Goal: Check status: Check status

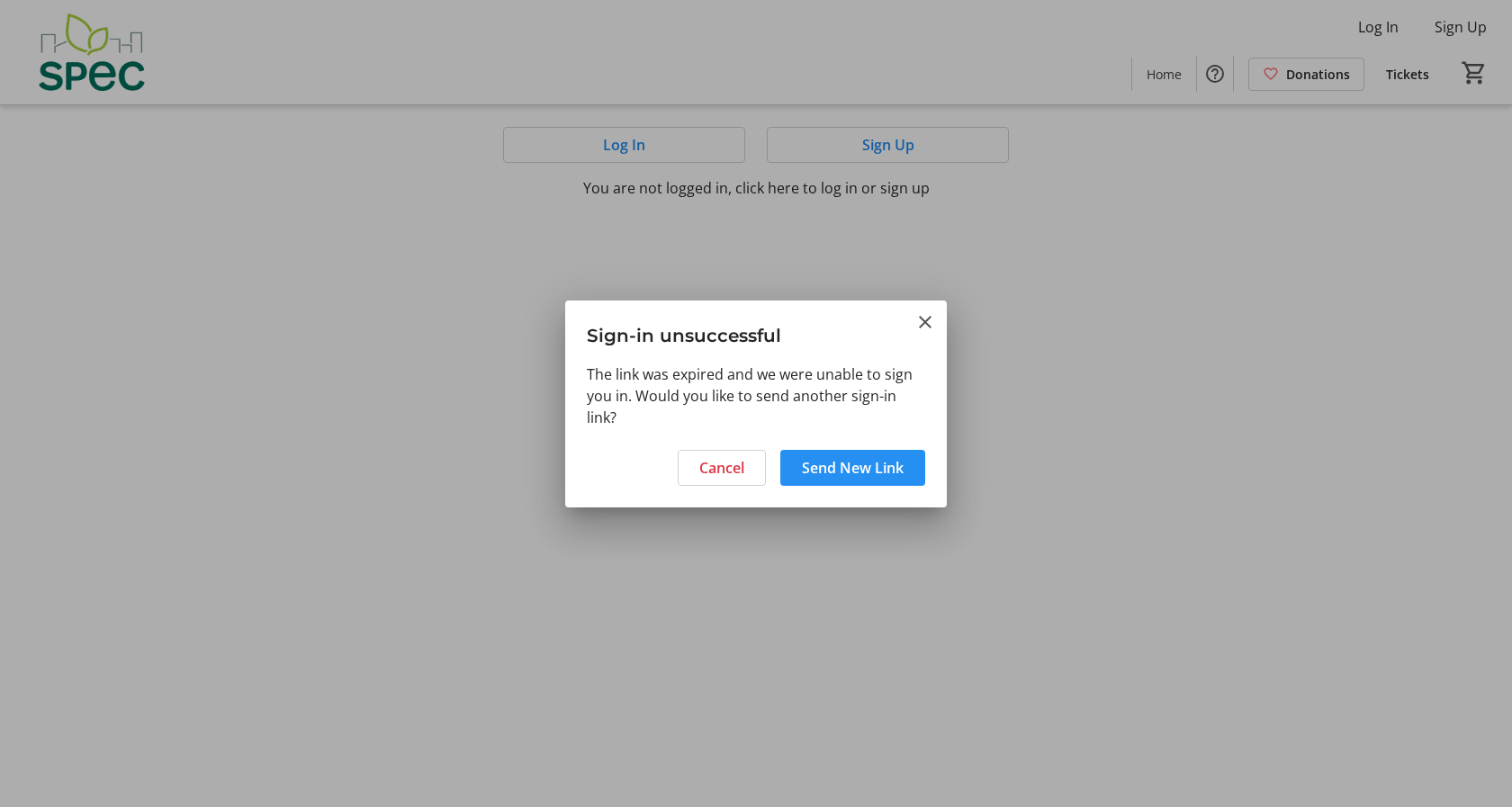
click at [817, 467] on span "Send New Link" at bounding box center [853, 467] width 102 height 21
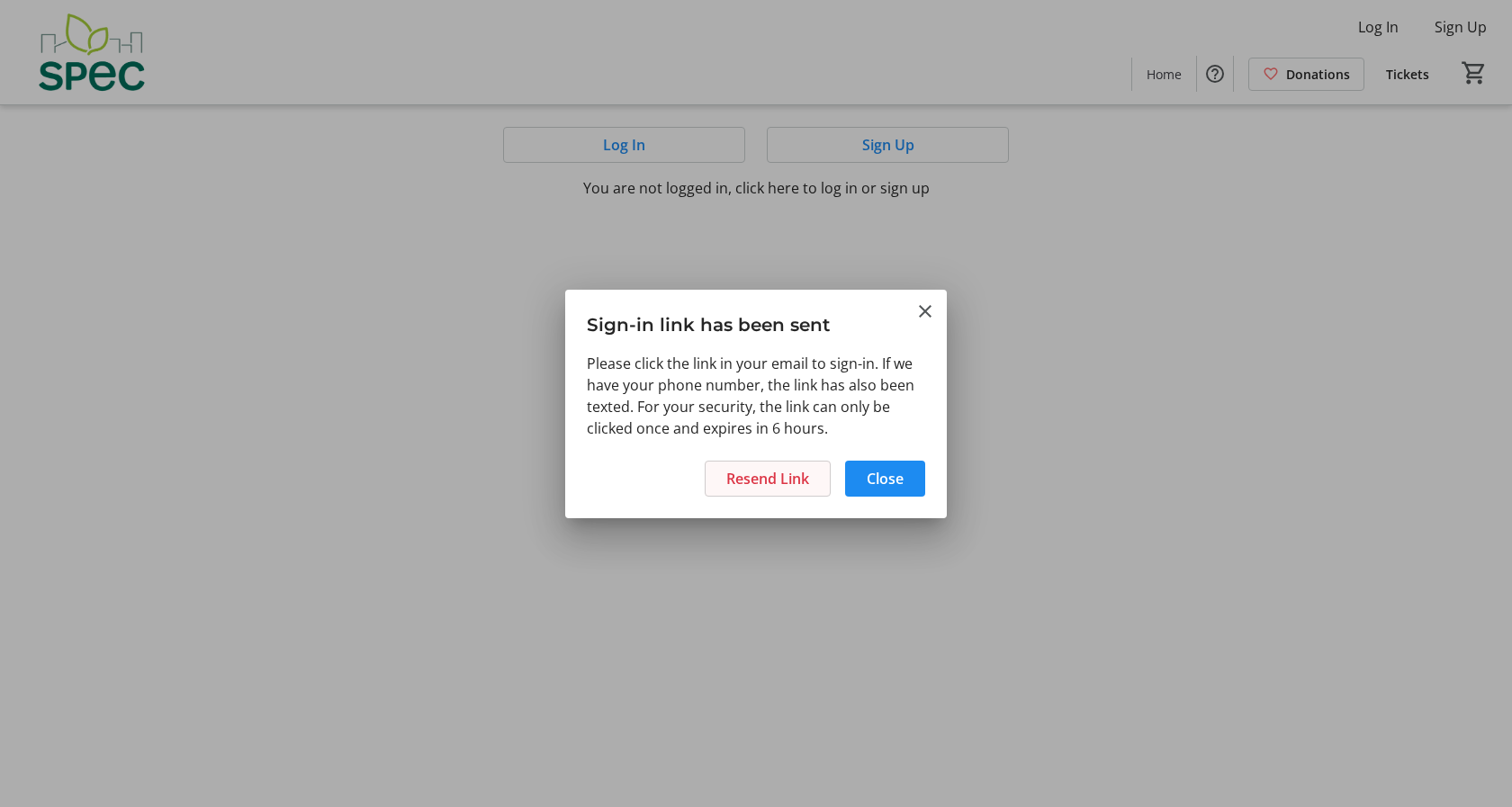
click at [793, 476] on span "Resend Link" at bounding box center [767, 478] width 83 height 21
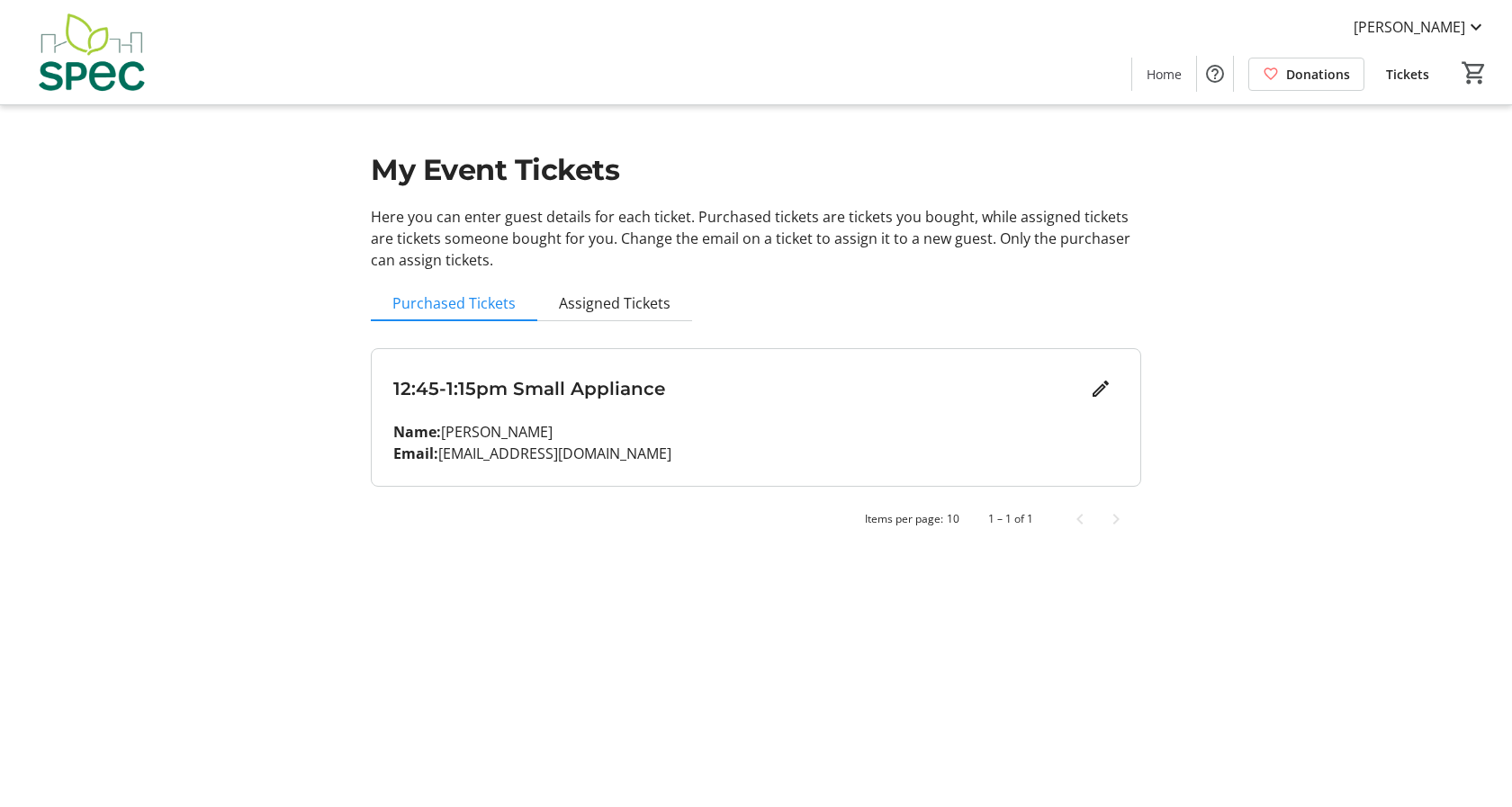
click at [1208, 359] on div "My Event Tickets Here you can enter guest details for each ticket. Purchased ti…" at bounding box center [756, 279] width 1188 height 559
click at [1241, 365] on div "My Event Tickets Here you can enter guest details for each ticket. Purchased ti…" at bounding box center [756, 279] width 1188 height 559
click at [941, 388] on h3 "12:45-1:15pm Small Appliance" at bounding box center [738, 389] width 689 height 27
click at [1401, 74] on span "Tickets" at bounding box center [1407, 74] width 43 height 19
